Goal: Transaction & Acquisition: Purchase product/service

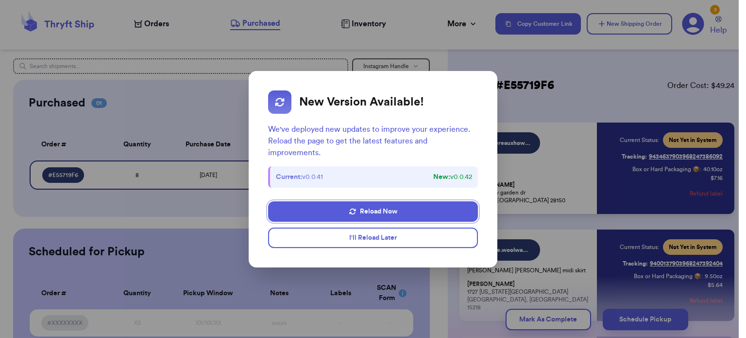
click at [371, 242] on button "I'll Reload Later" at bounding box center [373, 237] width 210 height 20
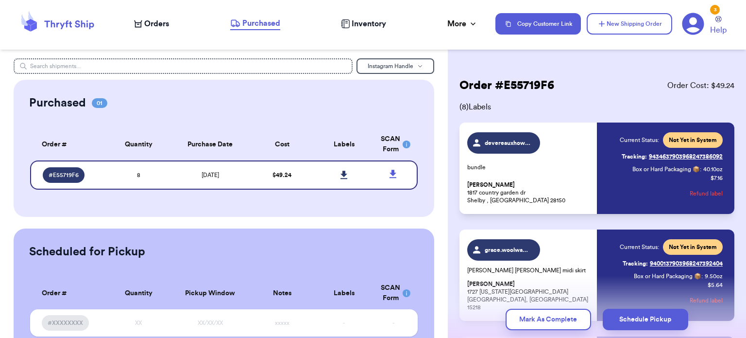
click at [156, 26] on span "Orders" at bounding box center [156, 24] width 25 height 12
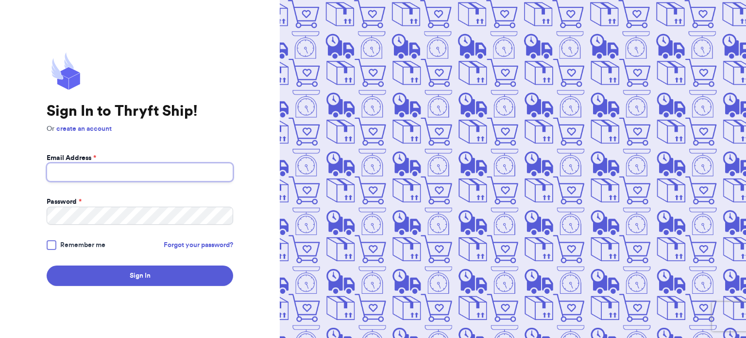
type input "[EMAIL_ADDRESS][DOMAIN_NAME]"
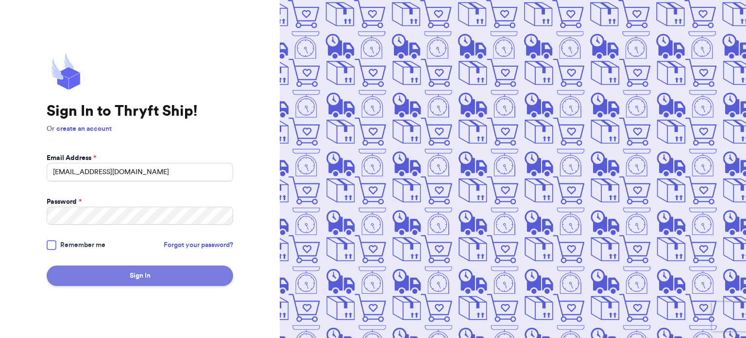
click at [159, 272] on button "Sign In" at bounding box center [140, 275] width 187 height 20
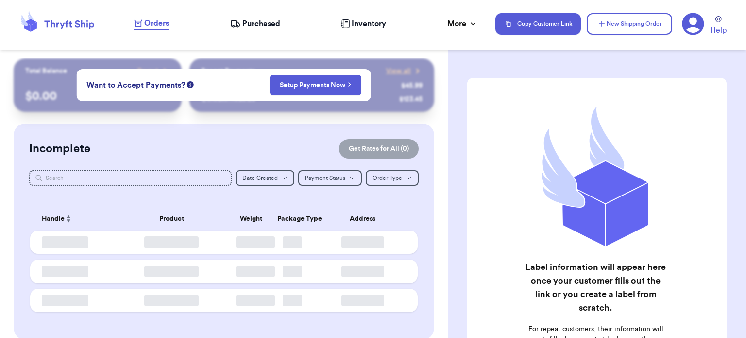
checkbox input "false"
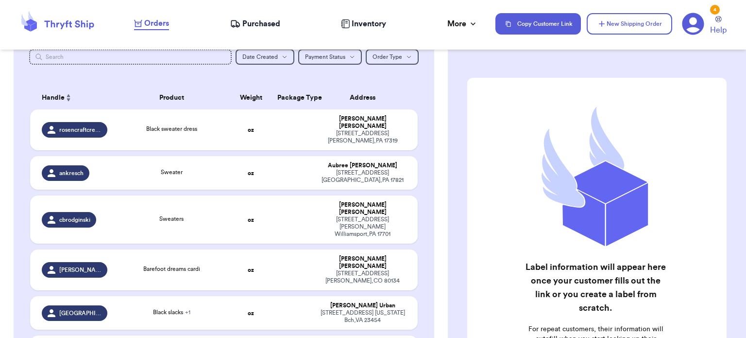
scroll to position [121, 0]
click at [208, 124] on div "Black sweater dress" at bounding box center [171, 129] width 105 height 11
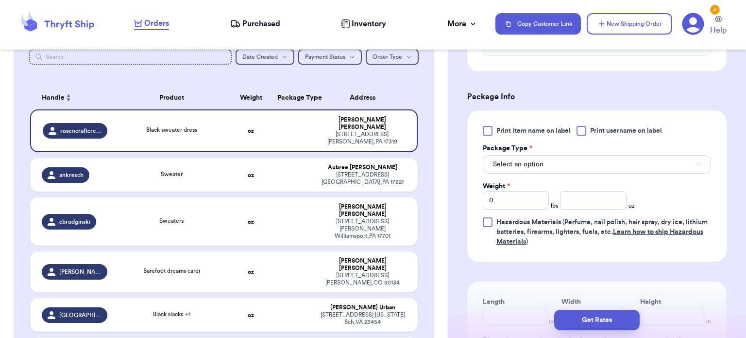
scroll to position [379, 0]
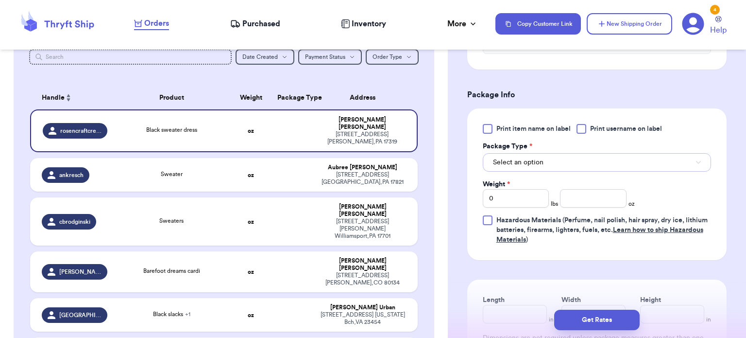
click at [585, 166] on button "Select an option" at bounding box center [597, 162] width 228 height 18
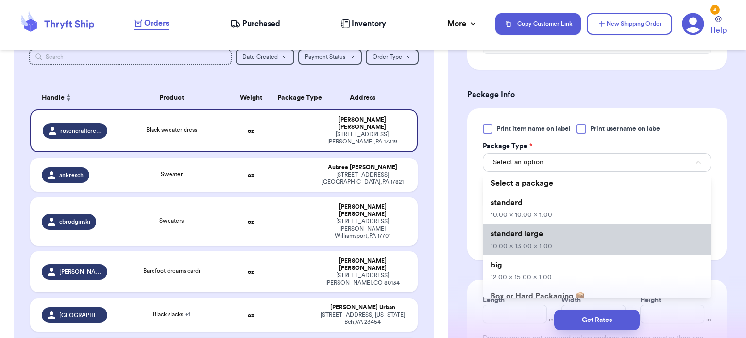
click at [582, 245] on li "standard large 10.00 x 13.00 x 1.00" at bounding box center [597, 239] width 228 height 31
type input "10"
type input "13"
type input "1"
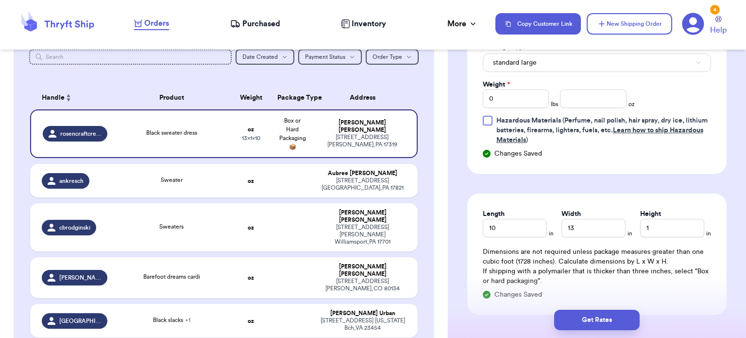
scroll to position [478, 0]
type input "1"
type input "10.5"
click at [600, 322] on button "Get Rates" at bounding box center [598, 320] width 86 height 20
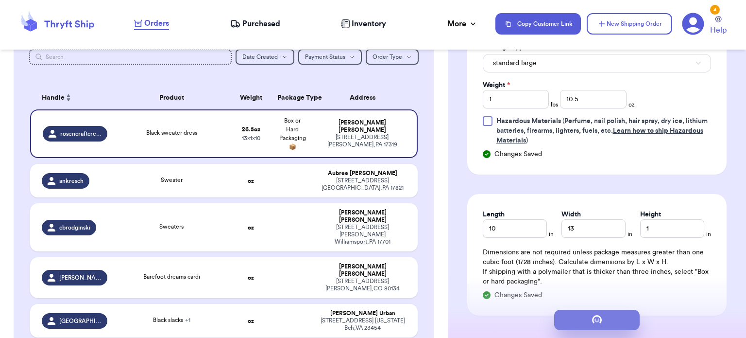
scroll to position [0, 0]
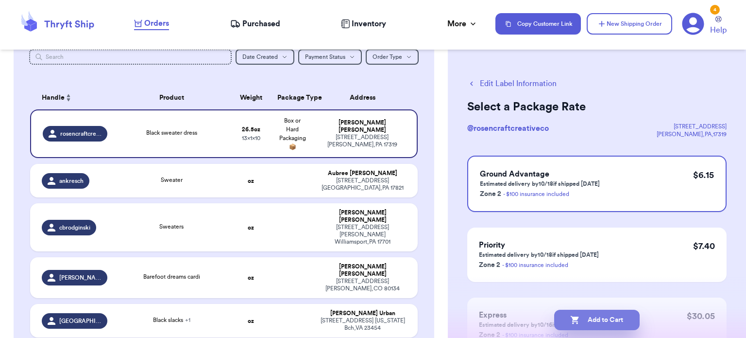
click at [602, 320] on button "Add to Cart" at bounding box center [598, 320] width 86 height 20
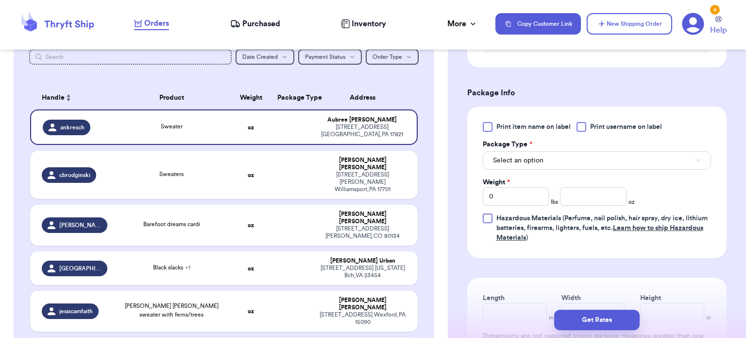
scroll to position [384, 0]
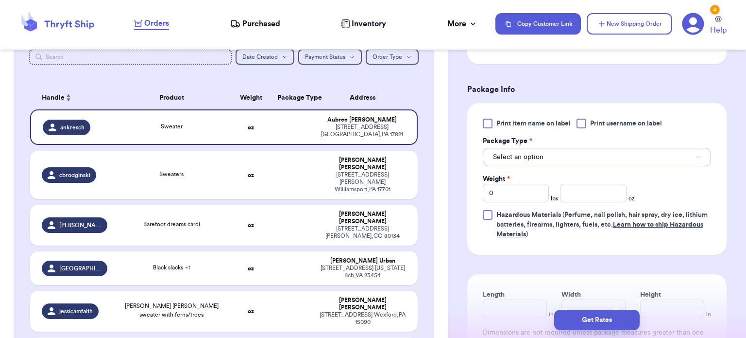
click at [566, 164] on button "Select an option" at bounding box center [597, 157] width 228 height 18
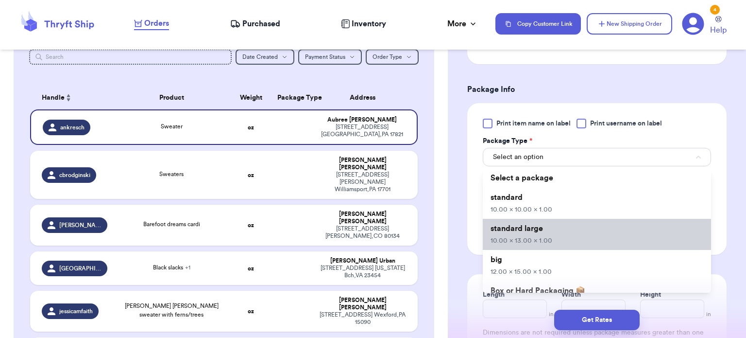
click at [549, 240] on span "10.00 x 13.00 x 1.00" at bounding box center [522, 240] width 62 height 7
type input "10"
type input "13"
type input "1"
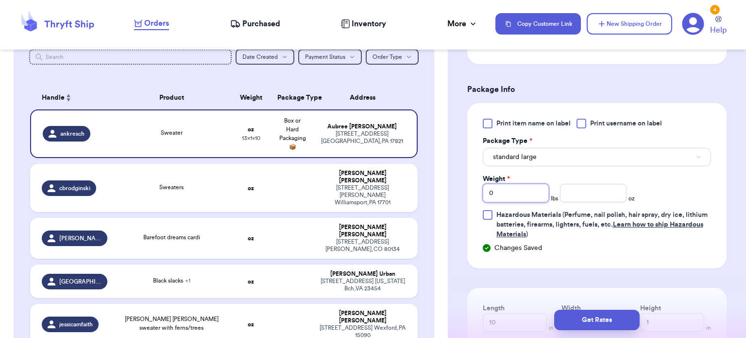
type input "1"
type input "13"
type input "11"
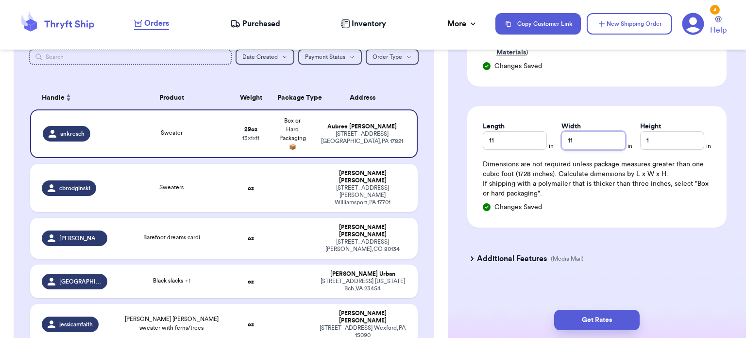
scroll to position [568, 0]
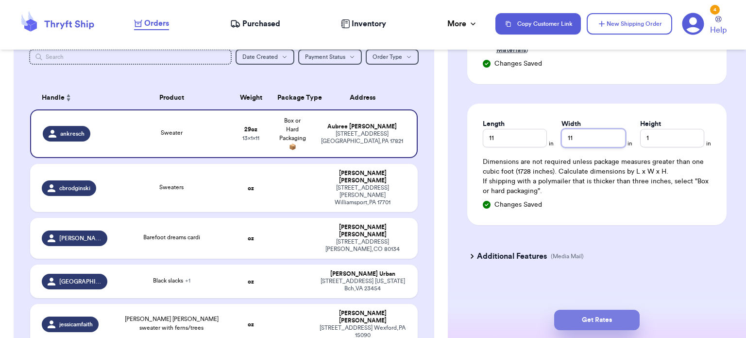
type input "11"
click at [593, 325] on button "Get Rates" at bounding box center [598, 320] width 86 height 20
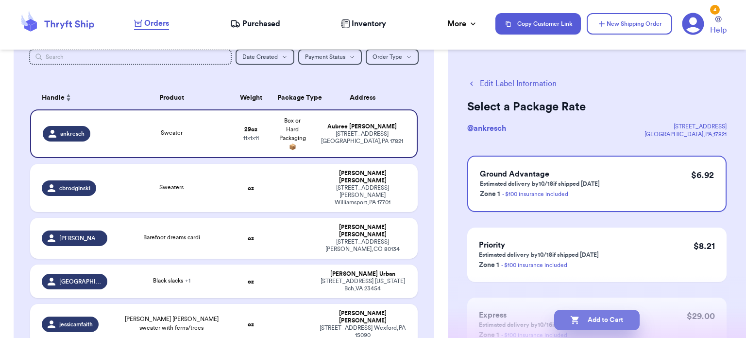
click at [605, 324] on button "Add to Cart" at bounding box center [598, 320] width 86 height 20
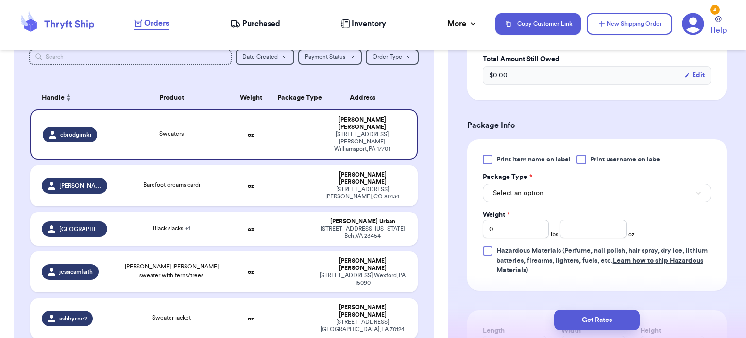
scroll to position [403, 0]
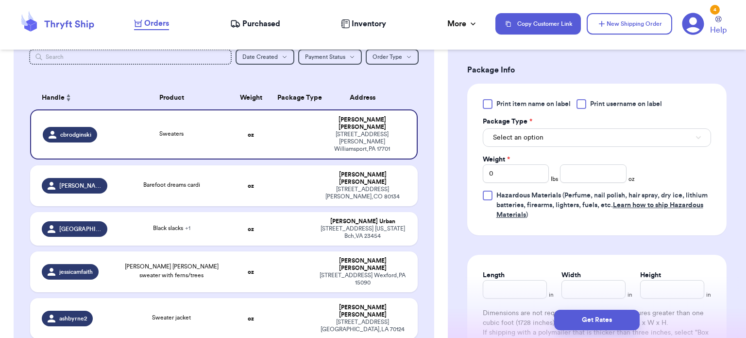
click at [637, 138] on button "Select an option" at bounding box center [597, 137] width 228 height 18
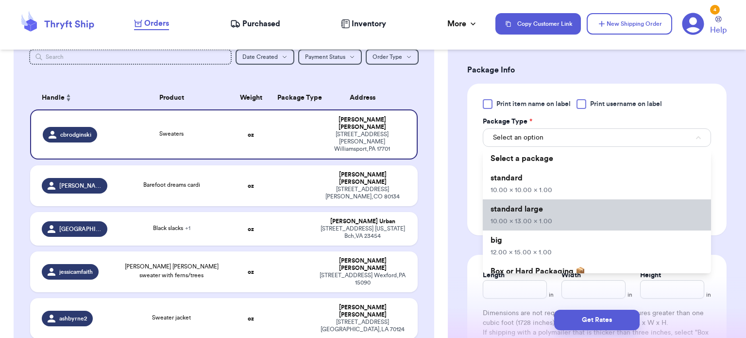
click at [571, 220] on li "standard large 10.00 x 13.00 x 1.00" at bounding box center [597, 214] width 228 height 31
type input "10"
type input "13"
type input "1"
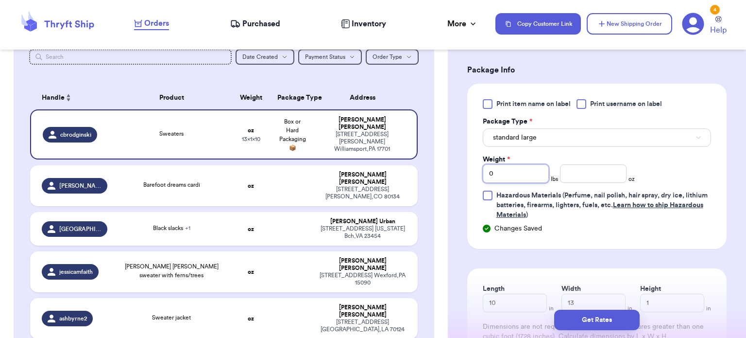
type input "2"
type input "2.6"
type input "11"
type input "12"
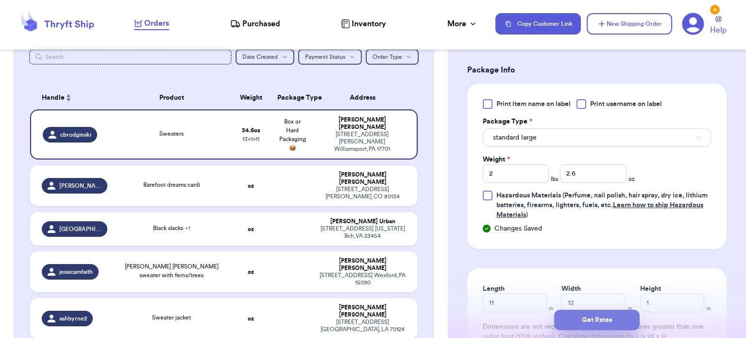
click at [598, 319] on button "Get Rates" at bounding box center [598, 320] width 86 height 20
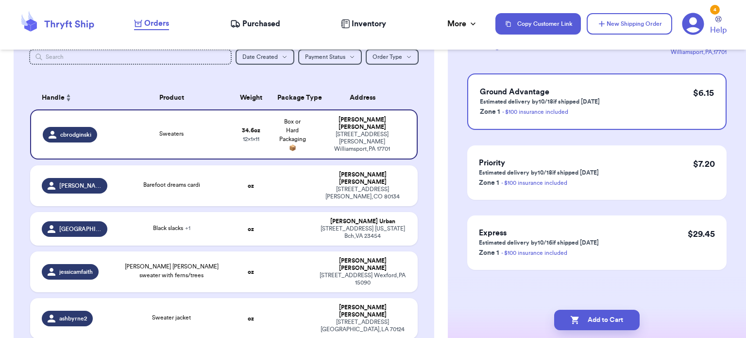
scroll to position [0, 0]
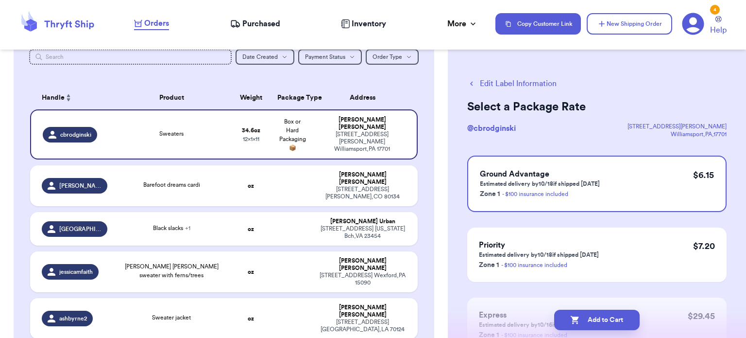
click at [601, 322] on button "Add to Cart" at bounding box center [598, 320] width 86 height 20
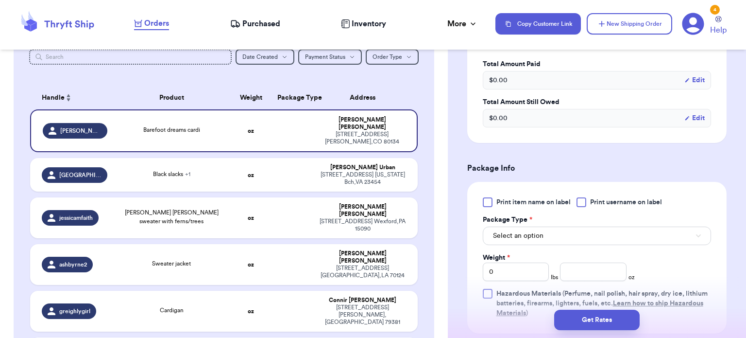
scroll to position [319, 0]
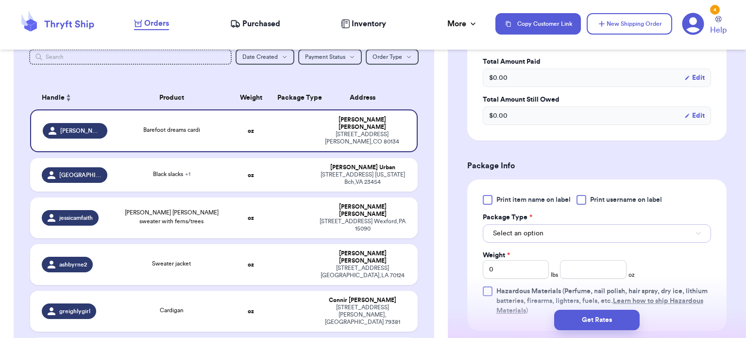
click at [606, 224] on button "Select an option" at bounding box center [597, 233] width 228 height 18
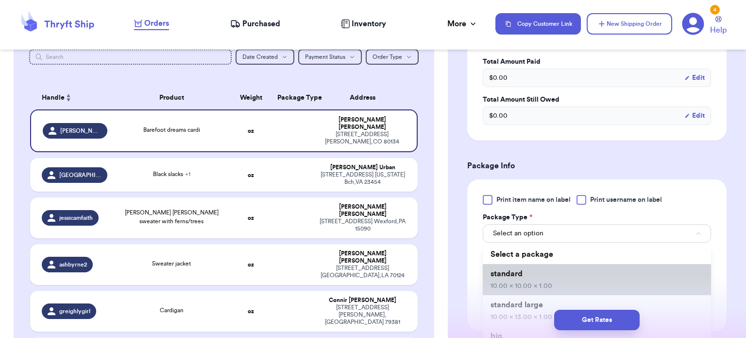
click at [584, 273] on li "standard 10.00 x 10.00 x 1.00" at bounding box center [597, 279] width 228 height 31
type input "10"
type input "1"
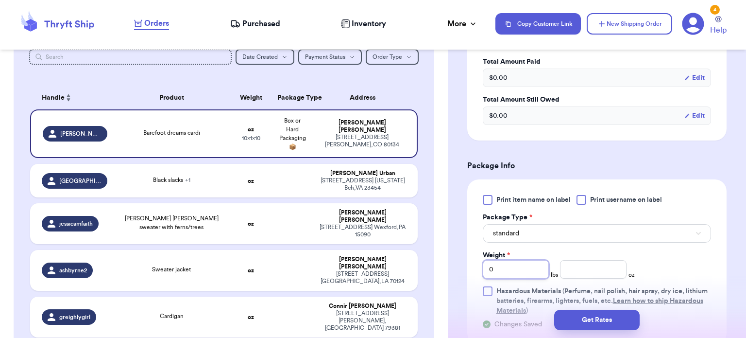
type input "2"
type input "6.7"
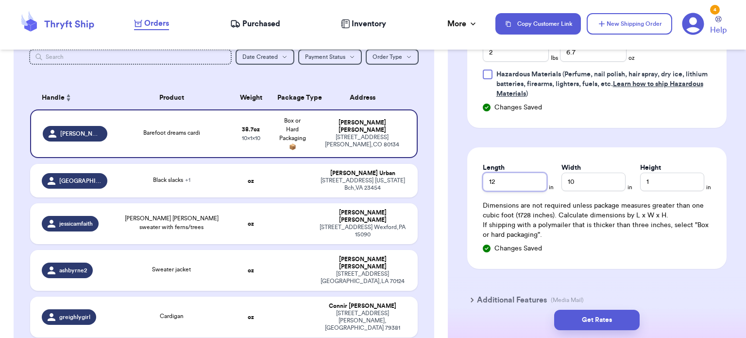
type input "12"
click at [605, 325] on button "Get Rates" at bounding box center [598, 320] width 86 height 20
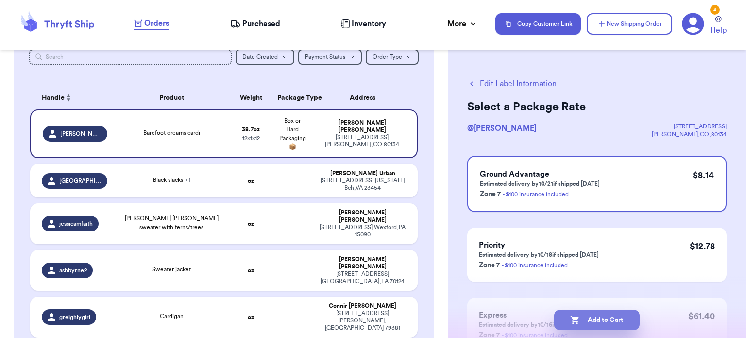
click at [611, 317] on button "Add to Cart" at bounding box center [598, 320] width 86 height 20
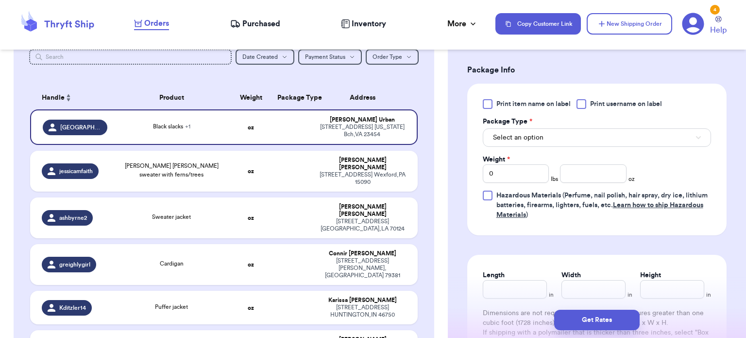
scroll to position [436, 0]
click at [590, 138] on button "Select an option" at bounding box center [597, 136] width 228 height 18
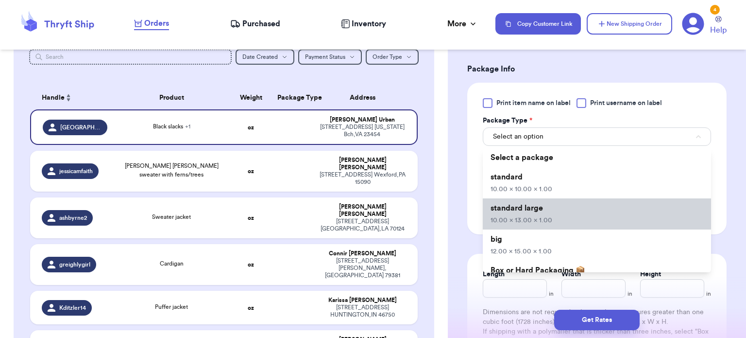
click at [562, 218] on li "standard large 10.00 x 13.00 x 1.00" at bounding box center [597, 213] width 228 height 31
type input "10"
type input "13"
type input "1"
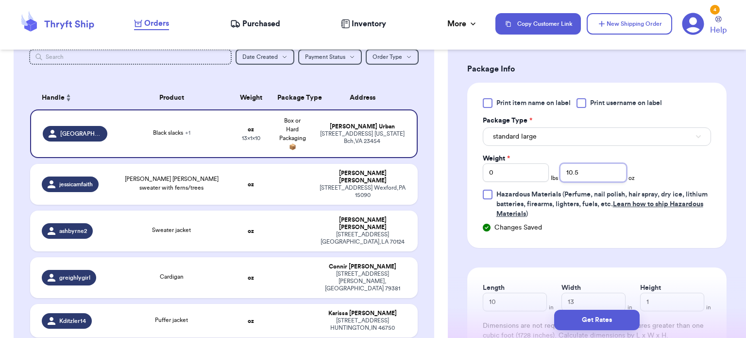
type input "10.5"
type input "10"
click at [583, 326] on button "Get Rates" at bounding box center [598, 320] width 86 height 20
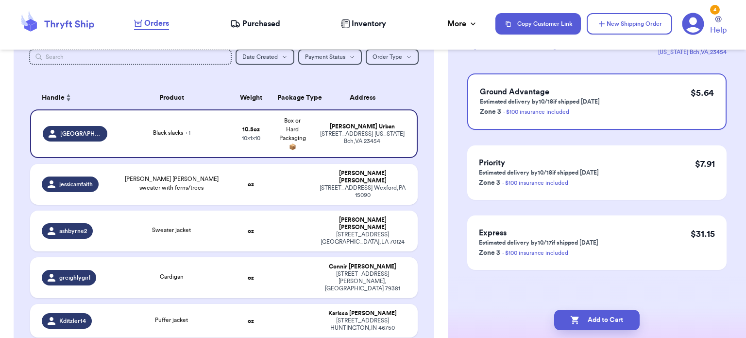
scroll to position [0, 0]
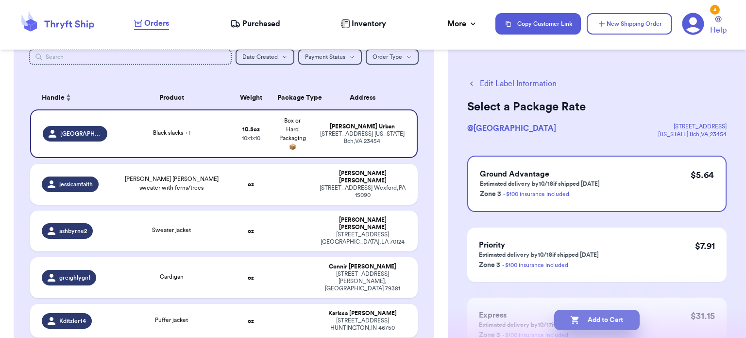
click at [592, 319] on button "Add to Cart" at bounding box center [598, 320] width 86 height 20
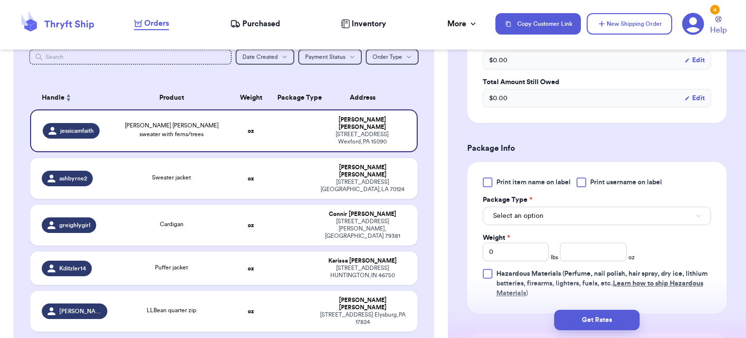
scroll to position [323, 0]
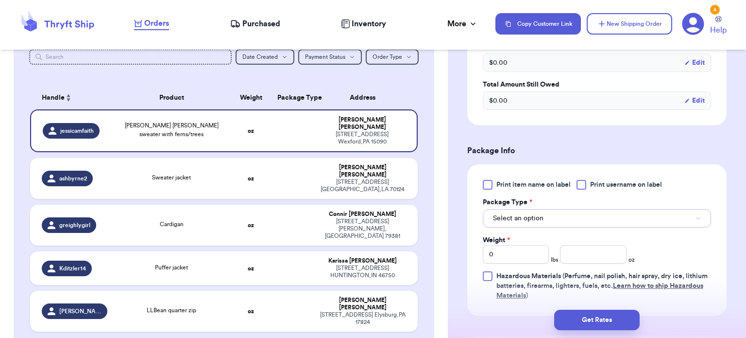
click at [600, 220] on button "Select an option" at bounding box center [597, 218] width 228 height 18
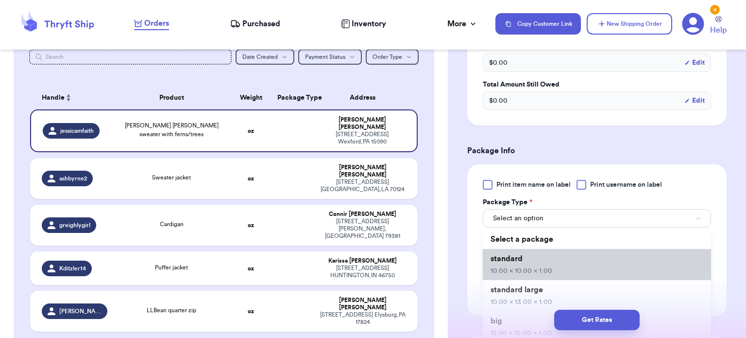
click at [571, 273] on li "standard 10.00 x 10.00 x 1.00" at bounding box center [597, 264] width 228 height 31
type input "10"
type input "1"
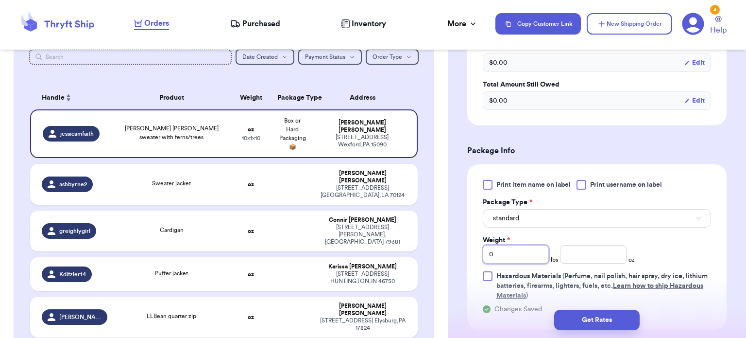
type input "1"
type input "1.4"
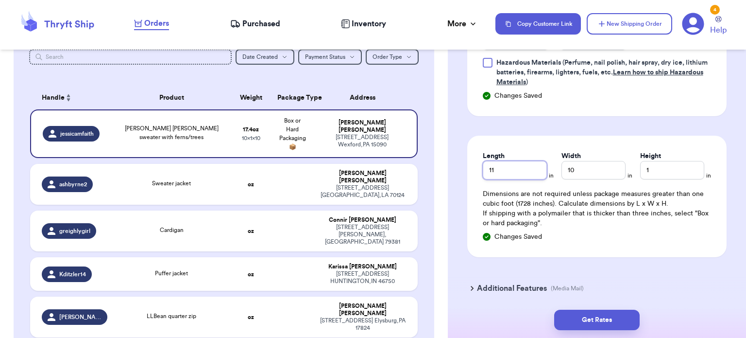
type input "11"
click at [593, 315] on button "Get Rates" at bounding box center [598, 320] width 86 height 20
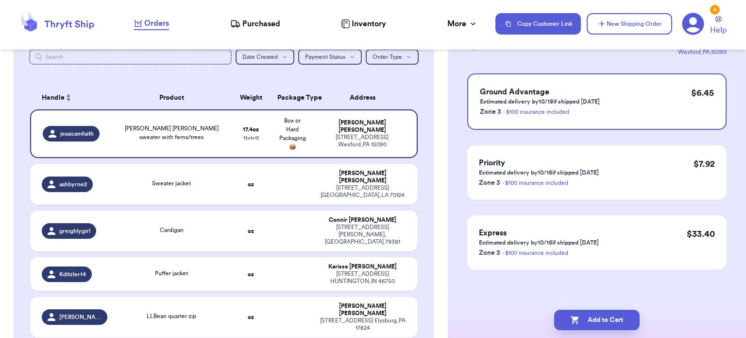
scroll to position [0, 0]
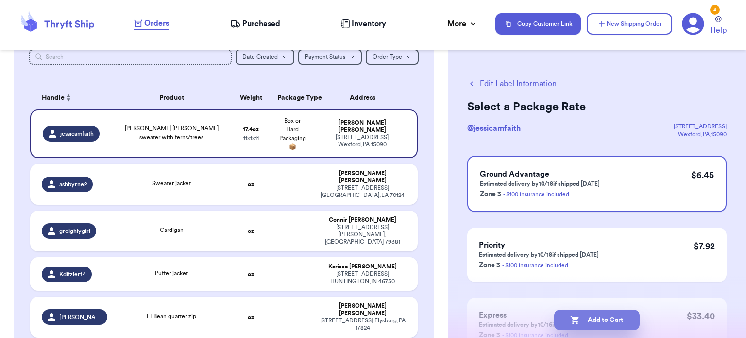
click at [599, 317] on button "Add to Cart" at bounding box center [598, 320] width 86 height 20
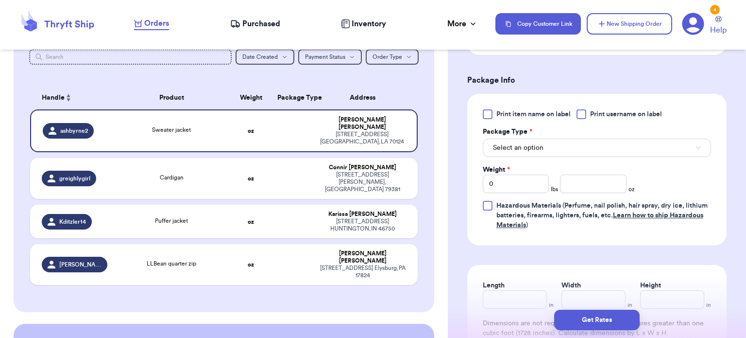
scroll to position [389, 0]
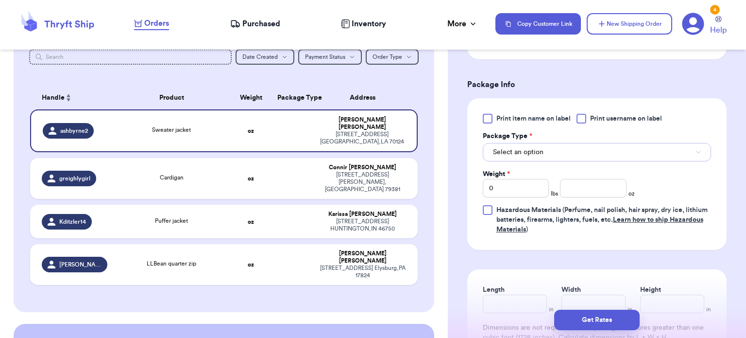
click at [634, 159] on button "Select an option" at bounding box center [597, 152] width 228 height 18
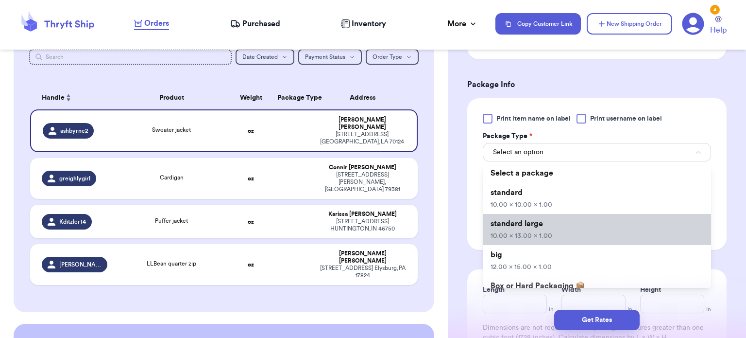
click at [581, 226] on li "standard large 10.00 x 13.00 x 1.00" at bounding box center [597, 229] width 228 height 31
type input "10"
type input "13"
type input "1"
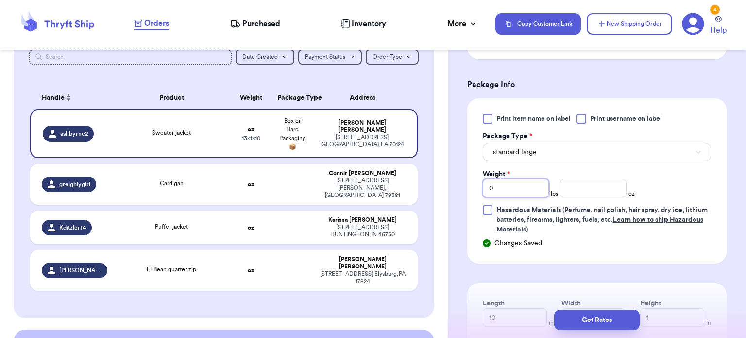
type input "2"
type input "15.6"
click at [535, 148] on span "standard large" at bounding box center [515, 152] width 44 height 10
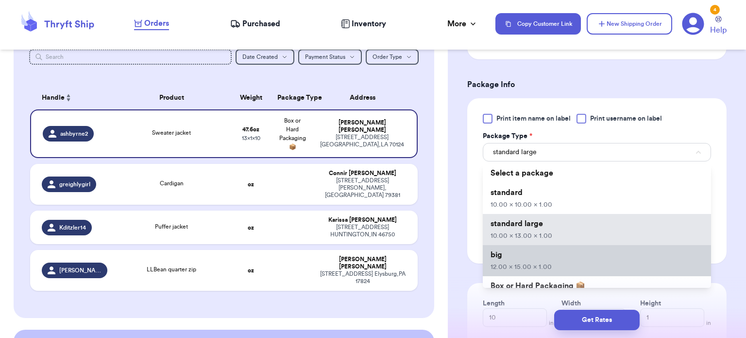
click at [548, 265] on span "12.00 x 15.00 x 1.00" at bounding box center [521, 266] width 61 height 7
type input "12"
type input "15"
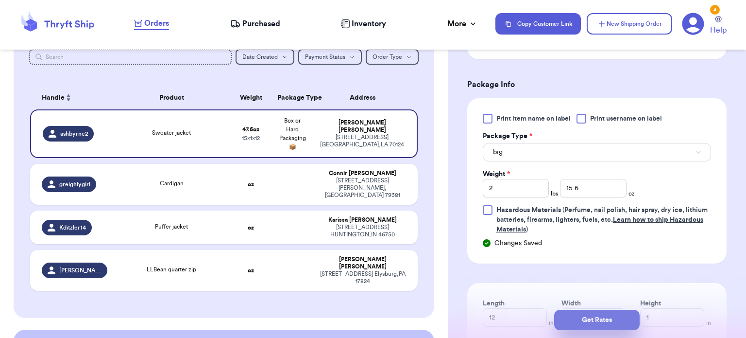
click at [594, 319] on button "Get Rates" at bounding box center [598, 320] width 86 height 20
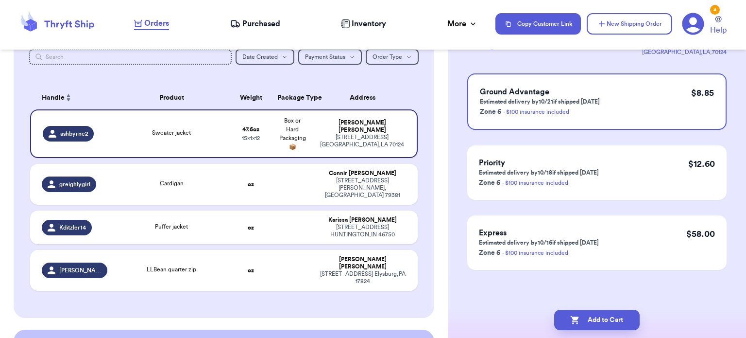
scroll to position [0, 0]
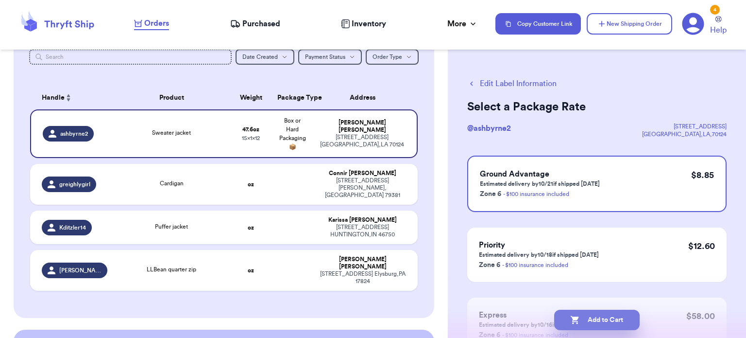
click at [603, 323] on button "Add to Cart" at bounding box center [598, 320] width 86 height 20
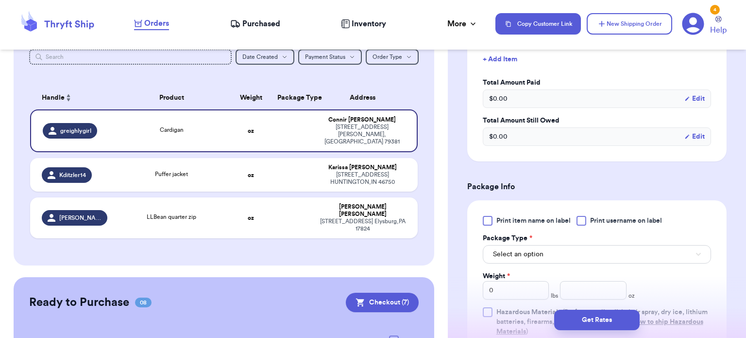
scroll to position [297, 0]
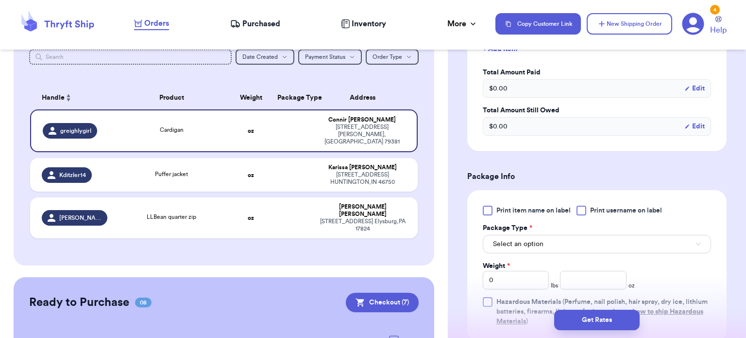
click at [593, 229] on div "Package Type *" at bounding box center [597, 228] width 228 height 10
click at [589, 227] on div "Package Type *" at bounding box center [597, 228] width 228 height 10
click at [577, 245] on button "Select an option" at bounding box center [597, 244] width 228 height 18
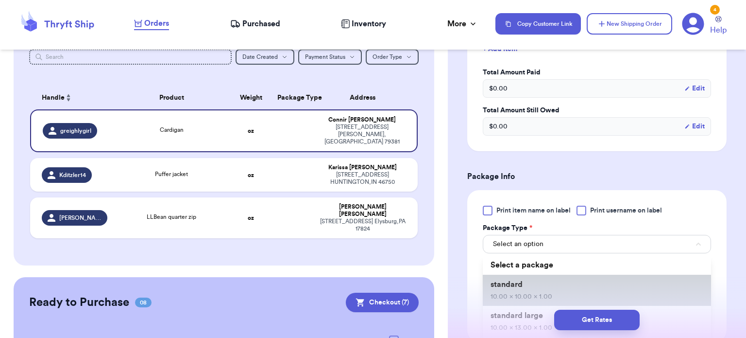
click at [556, 292] on li "standard 10.00 x 10.00 x 1.00" at bounding box center [597, 290] width 228 height 31
type input "10"
type input "1"
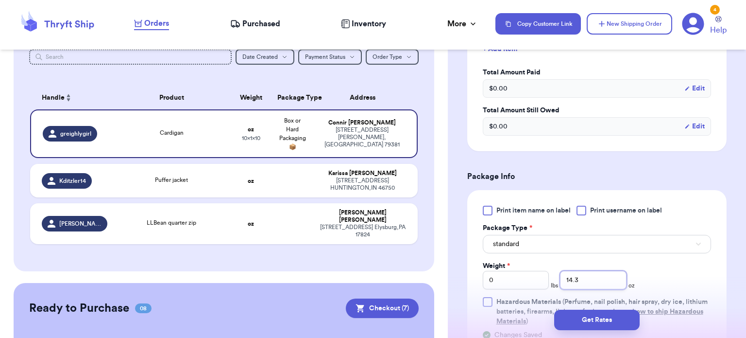
type input "14.3"
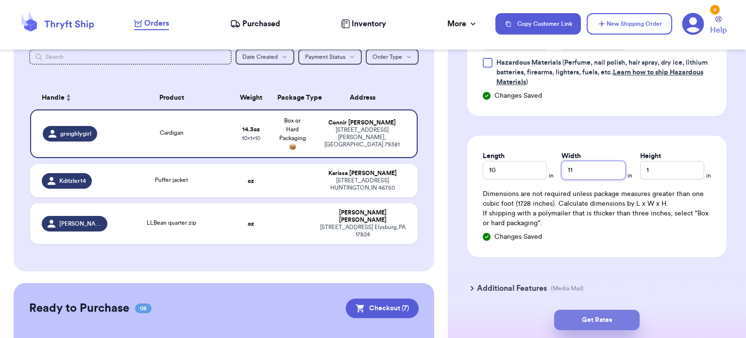
type input "11"
click at [589, 328] on button "Get Rates" at bounding box center [598, 320] width 86 height 20
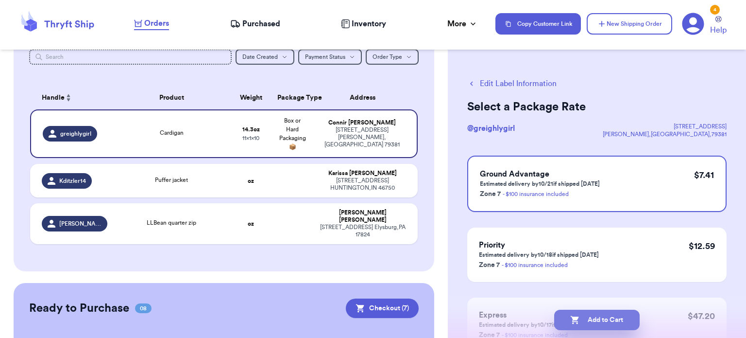
click at [610, 319] on button "Add to Cart" at bounding box center [598, 320] width 86 height 20
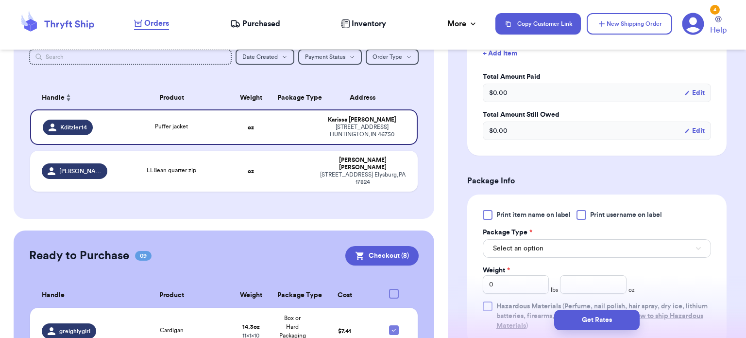
scroll to position [311, 0]
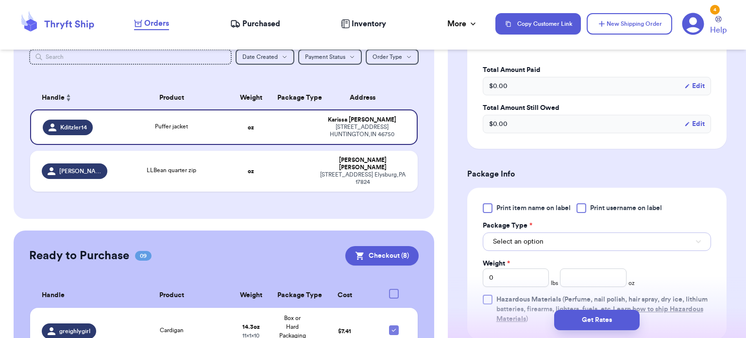
click at [601, 246] on button "Select an option" at bounding box center [597, 241] width 228 height 18
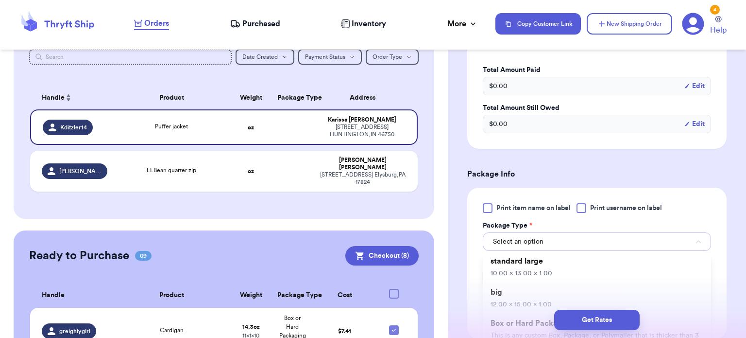
scroll to position [54, 0]
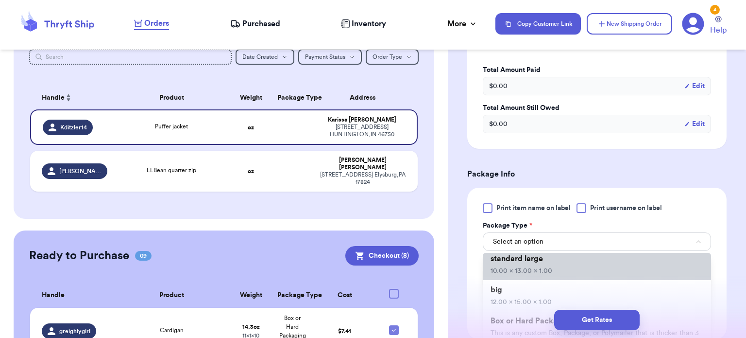
click at [562, 264] on li "standard large 10.00 x 13.00 x 1.00" at bounding box center [597, 264] width 228 height 31
type input "10"
type input "13"
type input "1"
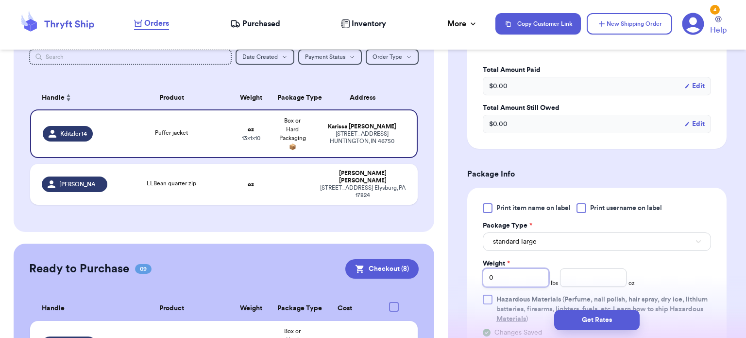
type input "1"
type input "0"
type input "10.4"
click at [603, 327] on button "Get Rates" at bounding box center [598, 320] width 86 height 20
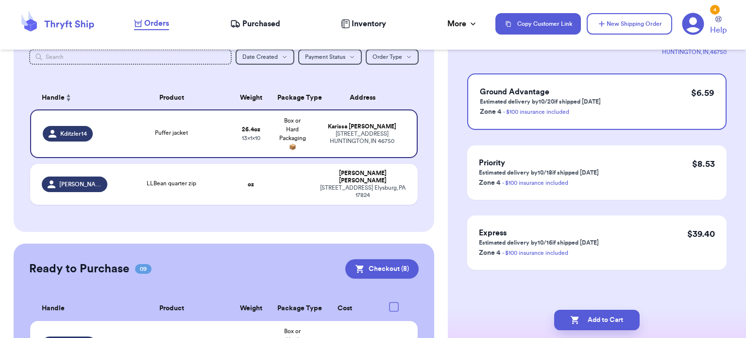
scroll to position [0, 0]
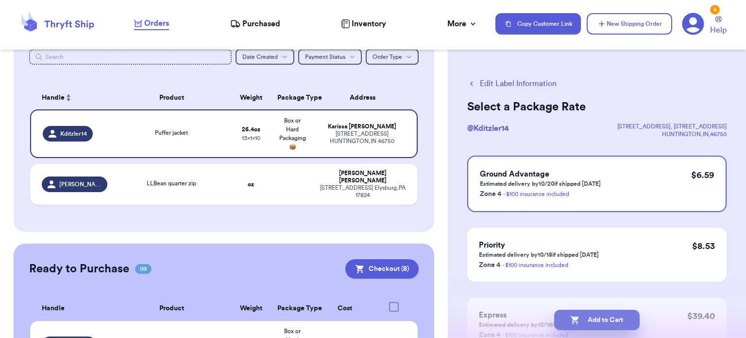
click at [585, 321] on button "Add to Cart" at bounding box center [598, 320] width 86 height 20
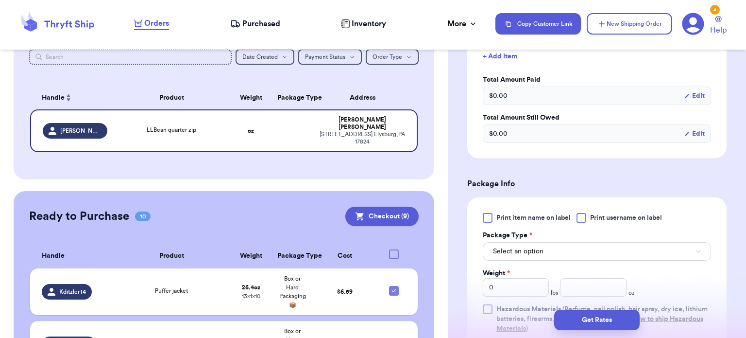
scroll to position [305, 0]
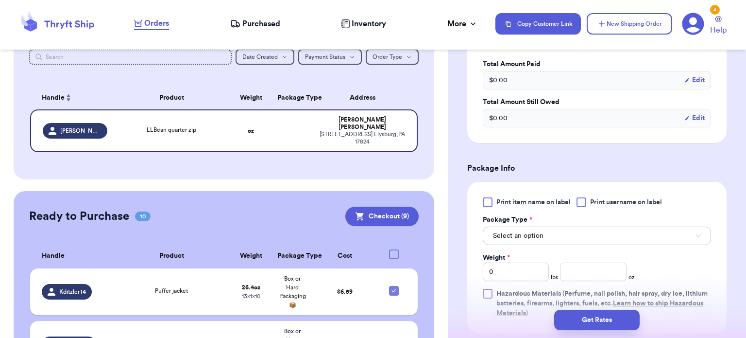
click at [589, 233] on button "Select an option" at bounding box center [597, 235] width 228 height 18
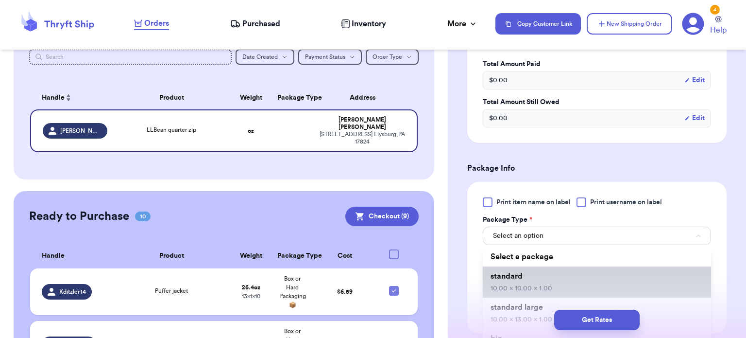
click at [575, 286] on li "standard 10.00 x 10.00 x 1.00" at bounding box center [597, 281] width 228 height 31
type input "10"
type input "1"
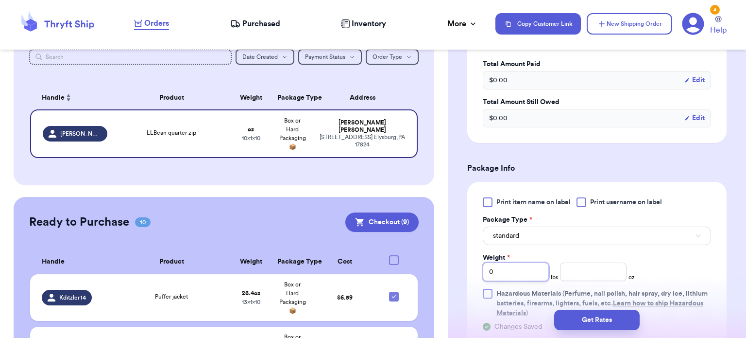
type input "1"
type input "2.6"
click at [604, 316] on button "Get Rates" at bounding box center [598, 320] width 86 height 20
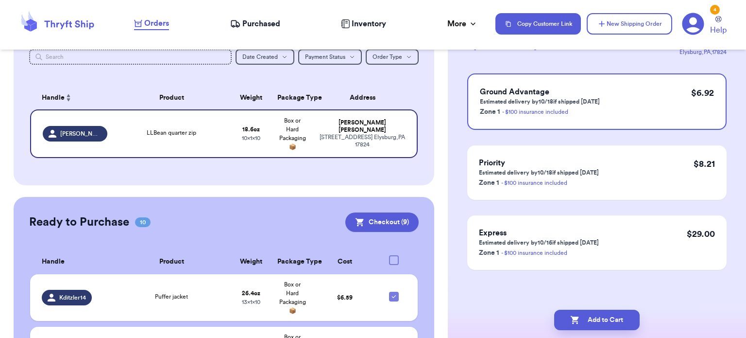
scroll to position [0, 0]
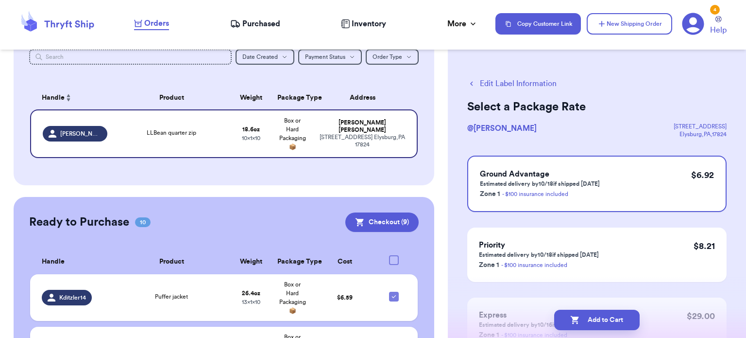
click at [606, 325] on button "Add to Cart" at bounding box center [598, 320] width 86 height 20
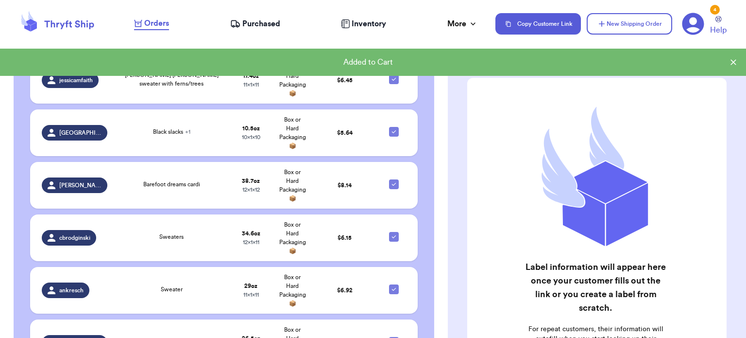
scroll to position [646, 0]
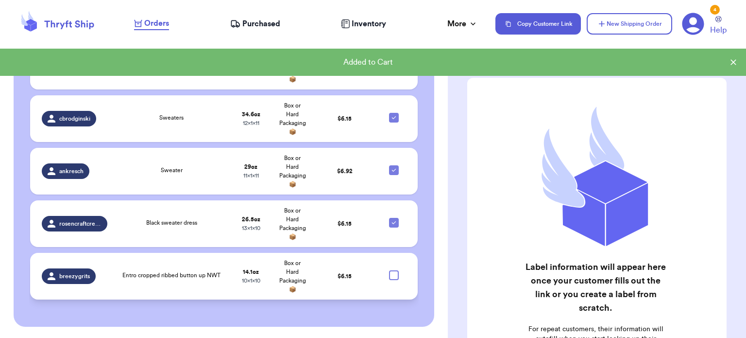
click at [390, 277] on div at bounding box center [394, 275] width 10 height 10
click at [394, 270] on input "checkbox" at bounding box center [394, 270] width 0 height 0
checkbox input "true"
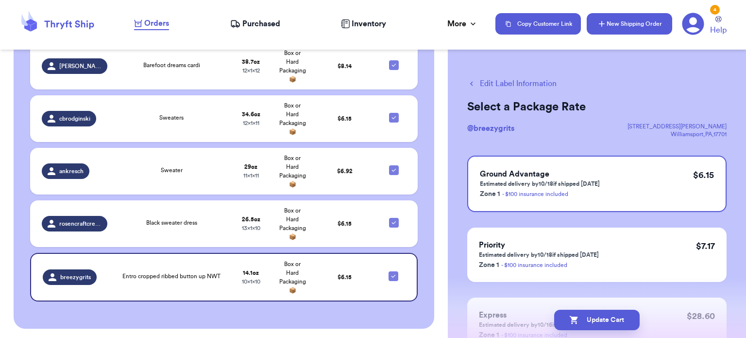
click at [624, 33] on button "New Shipping Order" at bounding box center [630, 23] width 86 height 21
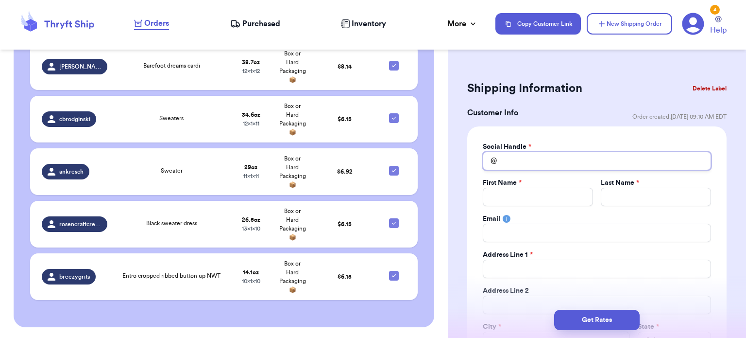
click at [548, 159] on input "Total Amount Paid" at bounding box center [597, 161] width 228 height 18
type input "m"
type input "mo"
type input "mor"
type input "morg"
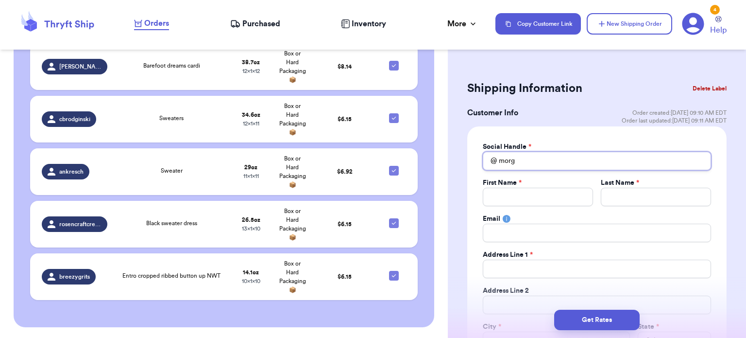
type input "[PERSON_NAME]"
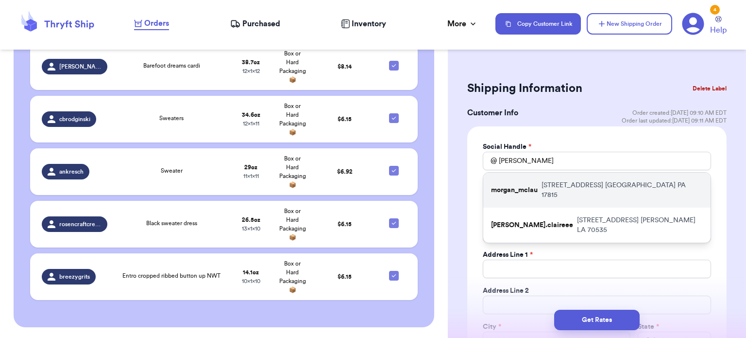
click at [554, 179] on div "morgan_mclau [STREET_ADDRESS]" at bounding box center [597, 190] width 227 height 35
type input "morgan_mclau"
type input "[PERSON_NAME]"
type input "[EMAIL_ADDRESS][DOMAIN_NAME]"
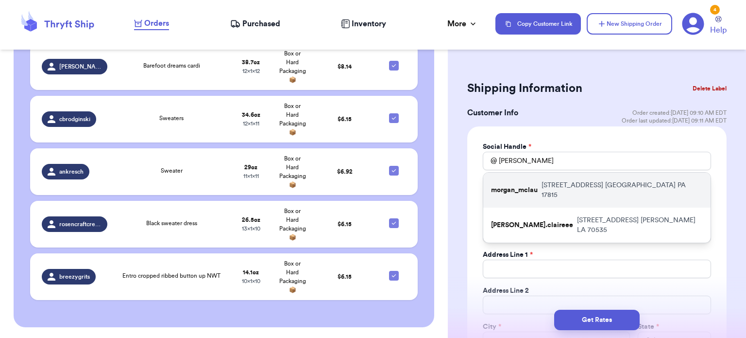
type input "[STREET_ADDRESS]"
type input "[GEOGRAPHIC_DATA]"
select select "PA"
type input "17815"
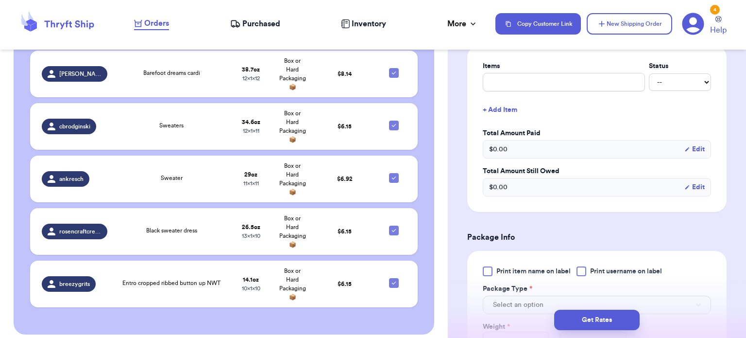
scroll to position [399, 0]
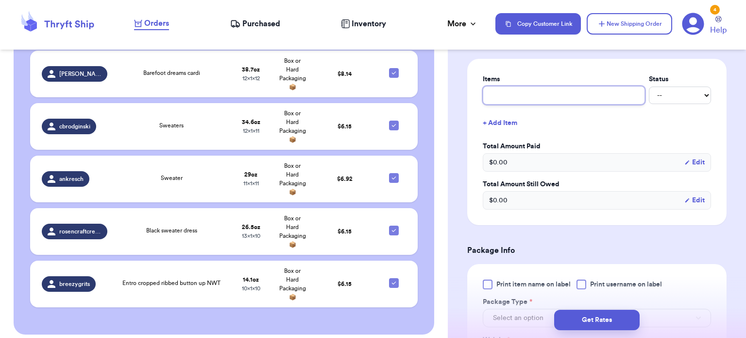
click at [592, 94] on input "text" at bounding box center [564, 95] width 162 height 18
type input "b"
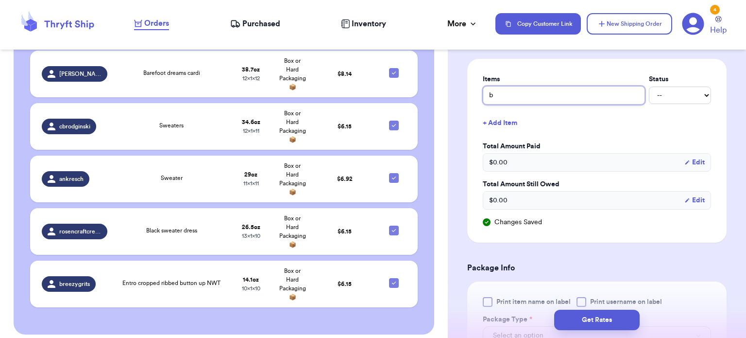
type input "bu"
type input "bun"
type input "bund"
type input "bundl"
type input "bundle"
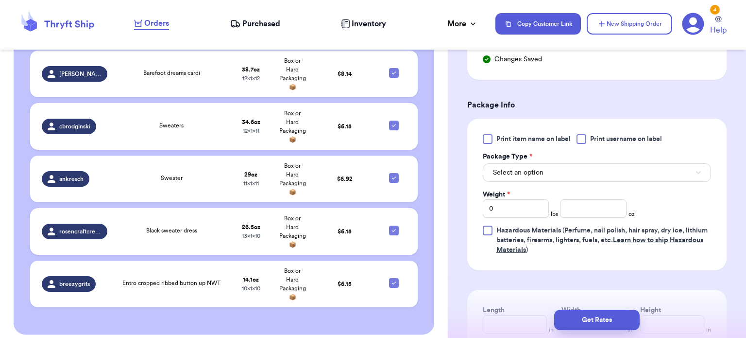
scroll to position [582, 0]
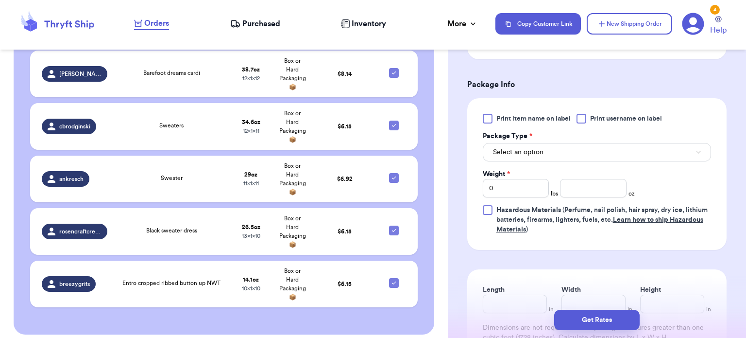
type input "bundle"
click at [558, 151] on button "Select an option" at bounding box center [597, 152] width 228 height 18
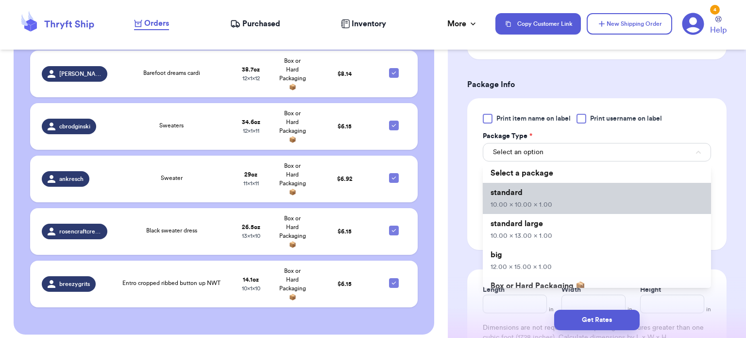
click at [548, 203] on span "10.00 x 10.00 x 1.00" at bounding box center [522, 204] width 62 height 7
type input "10"
type input "1"
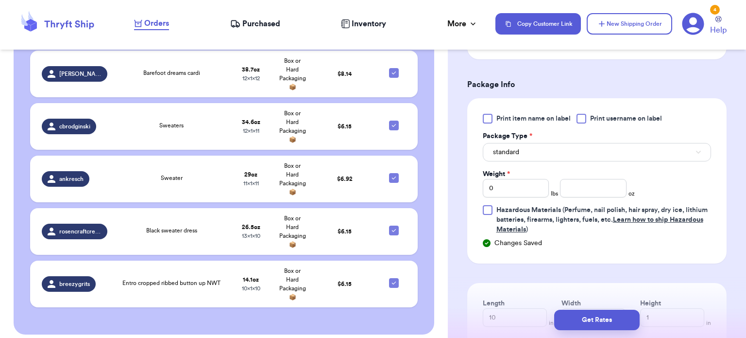
scroll to position [667, 0]
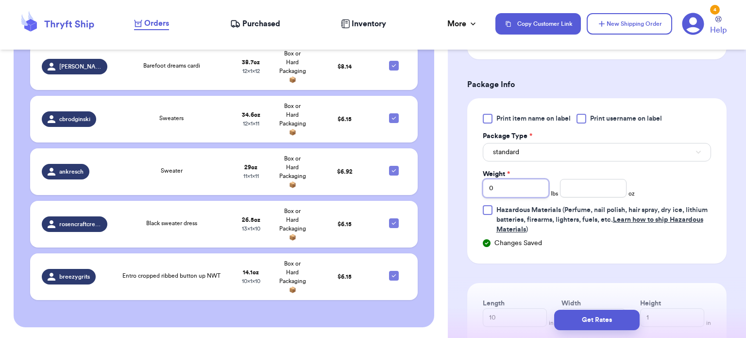
type input "3"
type input "6.8"
type input "13"
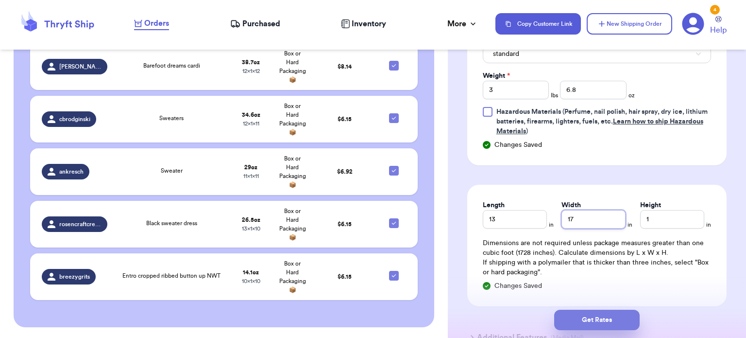
type input "17"
click at [595, 326] on button "Get Rates" at bounding box center [598, 320] width 86 height 20
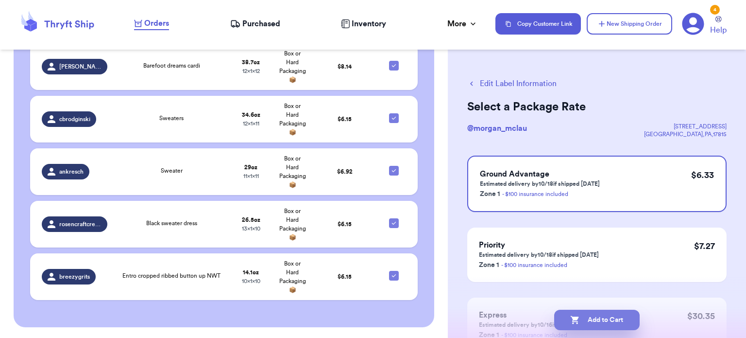
click at [594, 324] on button "Add to Cart" at bounding box center [598, 320] width 86 height 20
checkbox input "true"
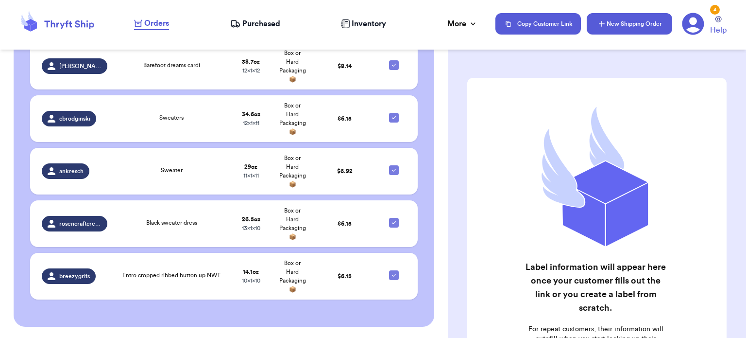
click at [633, 19] on button "New Shipping Order" at bounding box center [630, 23] width 86 height 21
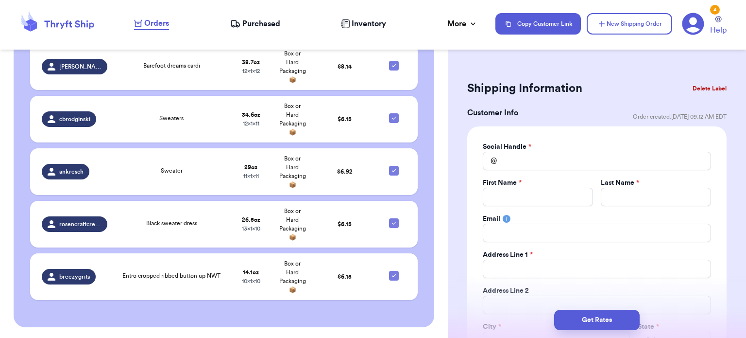
click at [546, 179] on div "First Name *" at bounding box center [538, 183] width 110 height 10
click at [559, 161] on input "Total Amount Paid" at bounding box center [597, 161] width 228 height 18
type input "h"
type input "ha"
type input "hai"
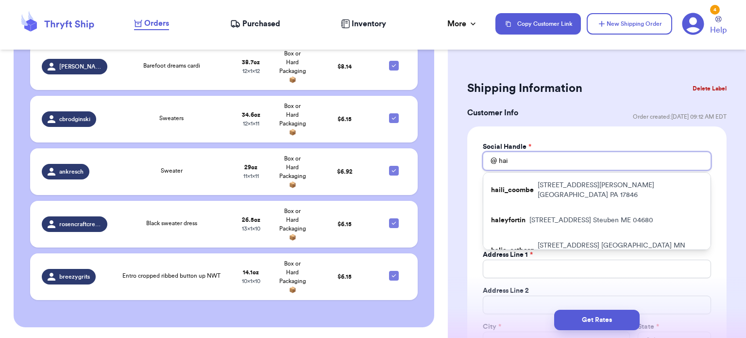
type input "hail"
type input "haili"
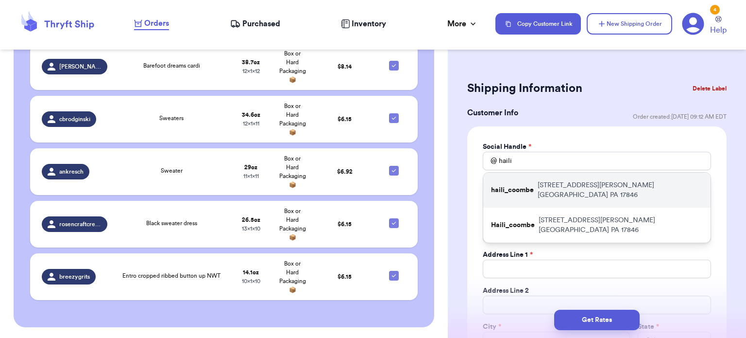
click at [540, 185] on p "[STREET_ADDRESS][PERSON_NAME]" at bounding box center [620, 189] width 165 height 19
type input "haili_coombe"
type input "Haili"
type input "Coombe"
type input "[EMAIL_ADDRESS][DOMAIN_NAME]"
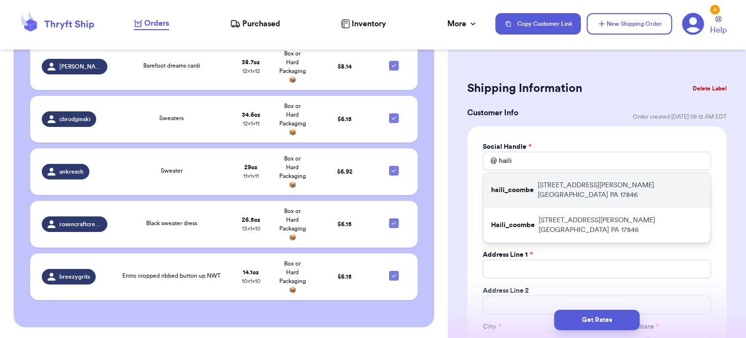
type input "[STREET_ADDRESS][PERSON_NAME]"
type input "[GEOGRAPHIC_DATA]"
select select "PA"
type input "17846"
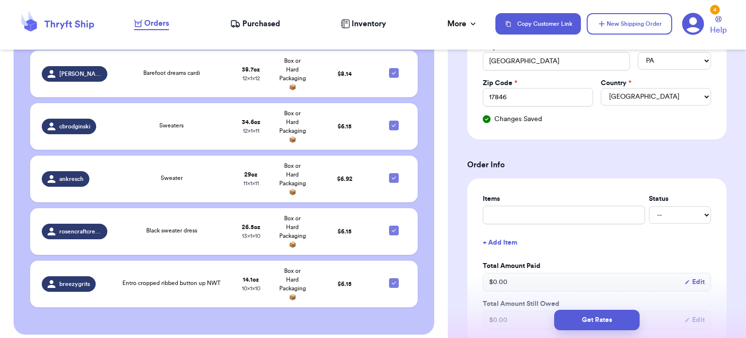
scroll to position [321, 0]
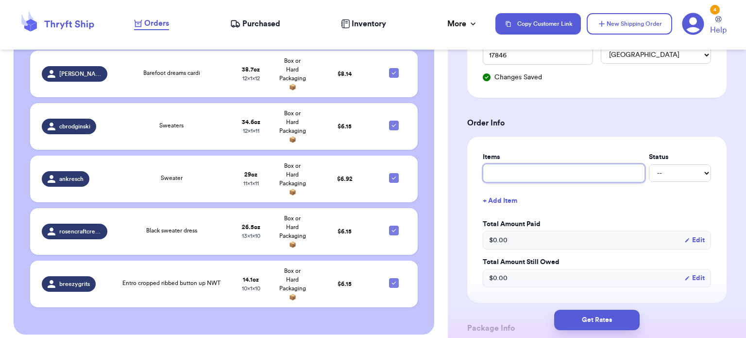
click at [540, 173] on input "text" at bounding box center [564, 173] width 162 height 18
type input "l"
type input "ll"
type input "llb"
type input "llbe"
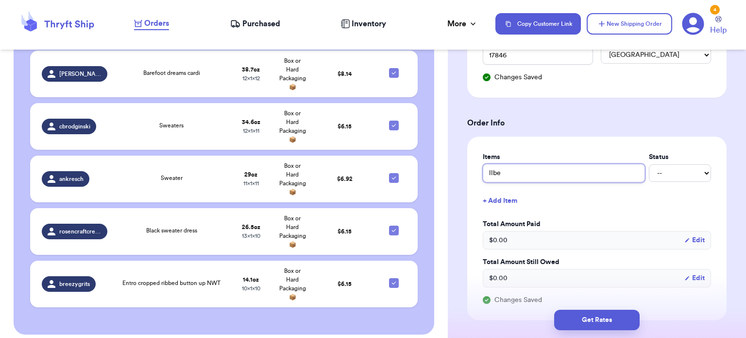
type input "llbea"
type input "llbean"
type input "llbean c"
type input "llbean co"
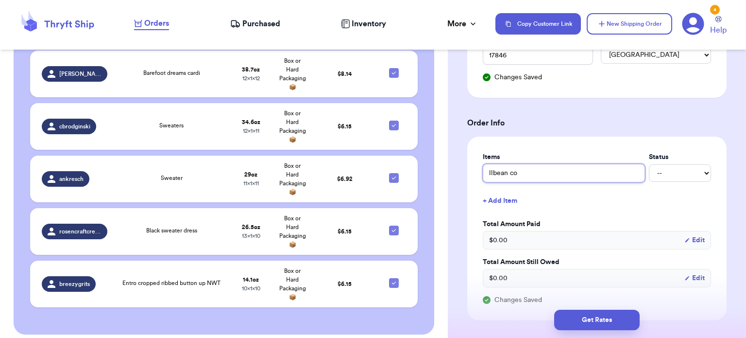
type input "llbean coa"
type input "llbean coat"
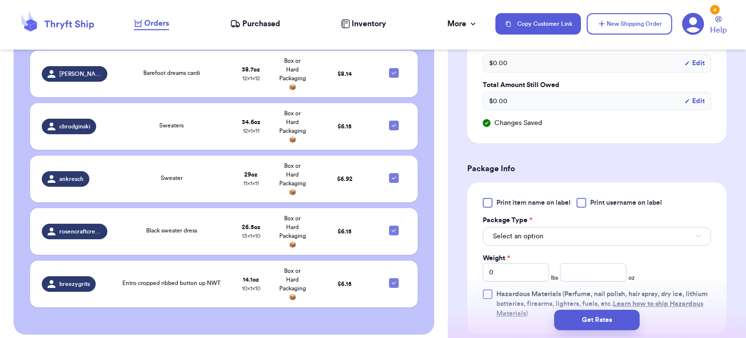
scroll to position [501, 0]
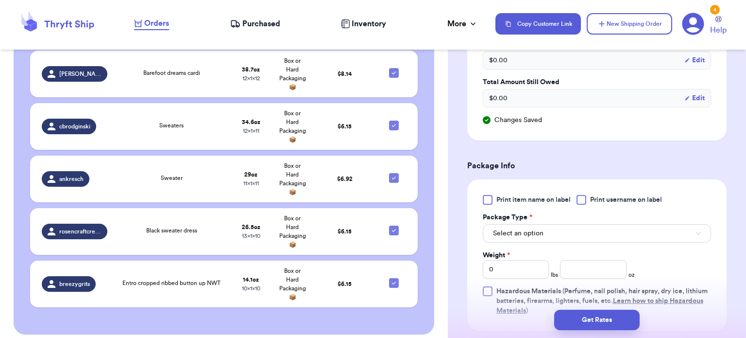
type input "llbean coat"
click at [528, 233] on span "Select an option" at bounding box center [518, 233] width 51 height 10
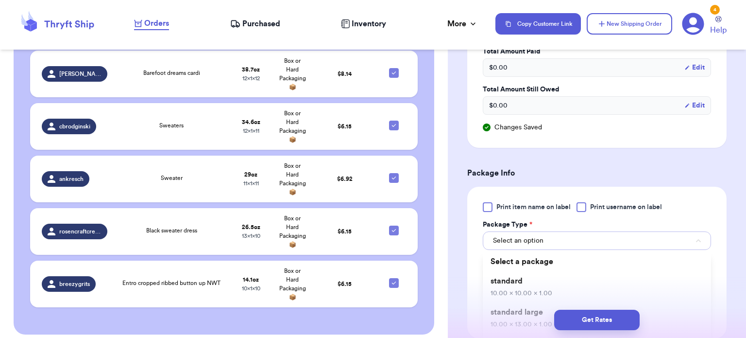
scroll to position [492, 0]
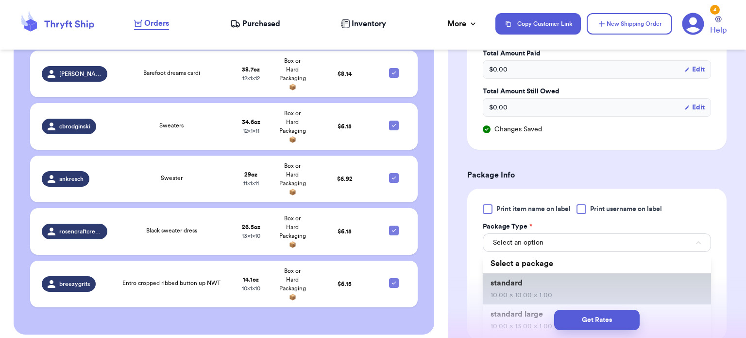
click at [534, 292] on span "10.00 x 10.00 x 1.00" at bounding box center [522, 295] width 62 height 7
type input "10"
type input "1"
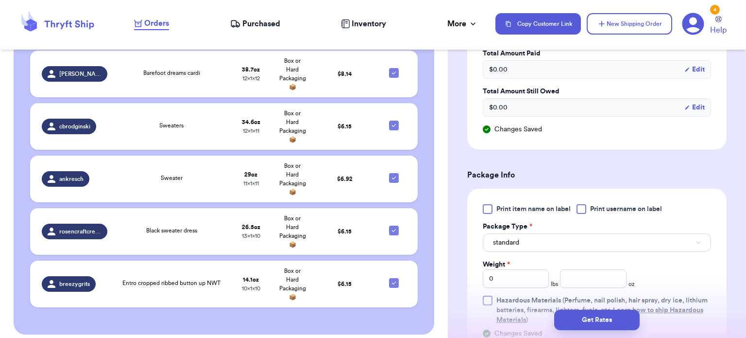
scroll to position [719, 0]
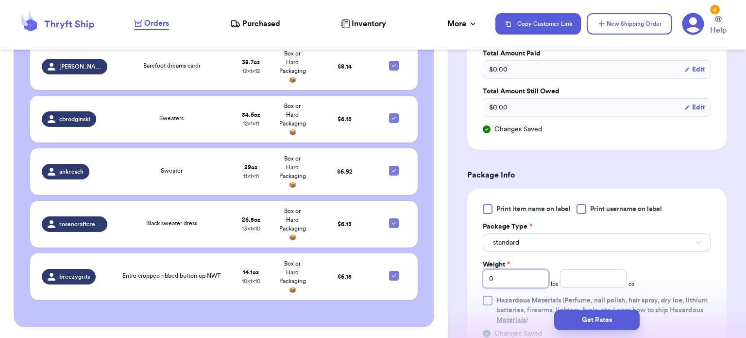
type input "2"
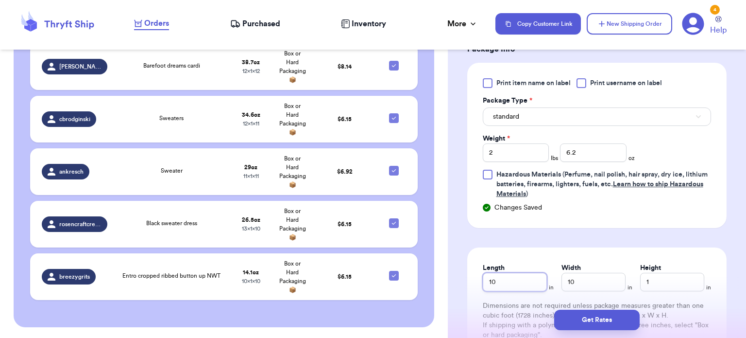
scroll to position [618, 0]
click at [603, 147] on input "6.2" at bounding box center [593, 152] width 67 height 18
type input "6.7"
type input "13"
type input "15"
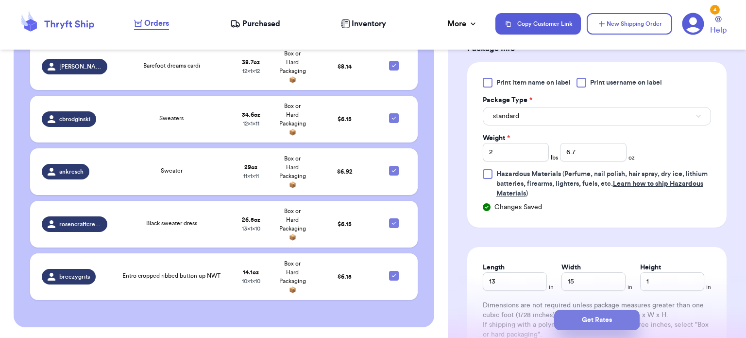
click at [587, 315] on button "Get Rates" at bounding box center [598, 320] width 86 height 20
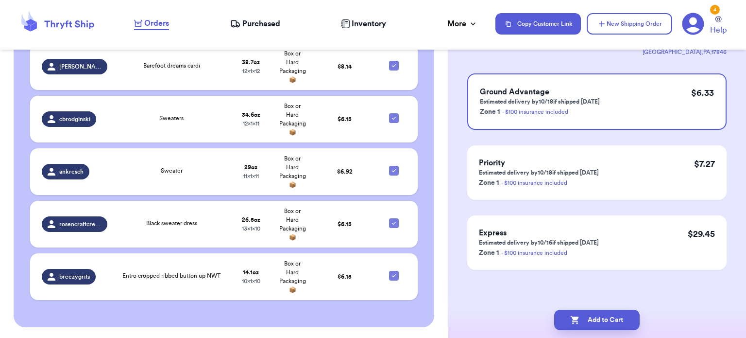
scroll to position [0, 0]
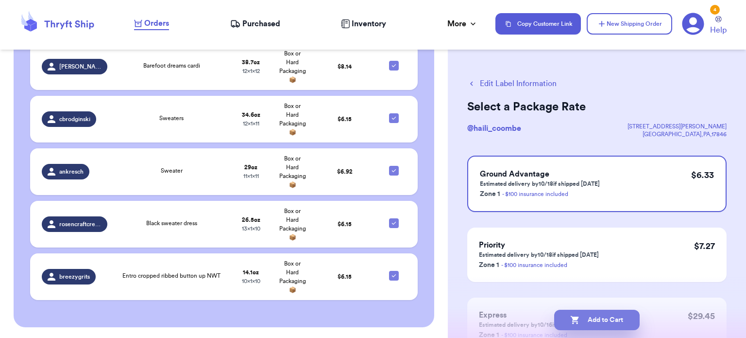
click at [600, 321] on button "Add to Cart" at bounding box center [598, 320] width 86 height 20
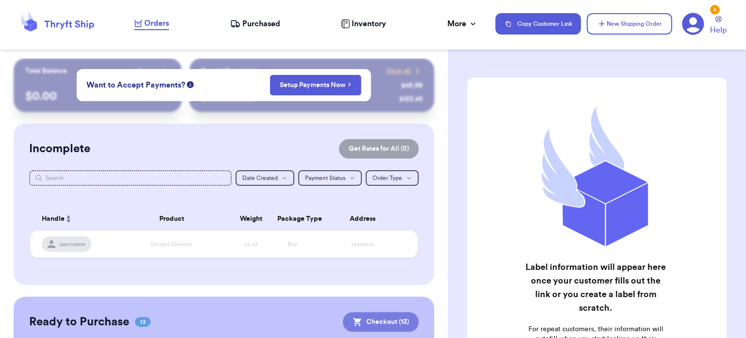
click at [376, 317] on button "Checkout ( 13 )" at bounding box center [381, 321] width 76 height 19
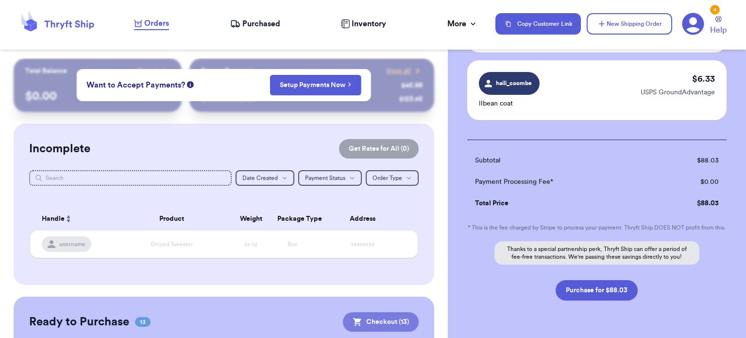
scroll to position [915, 0]
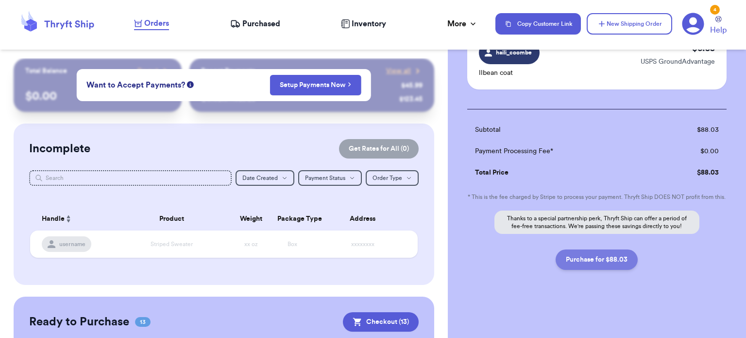
click at [601, 268] on button "Purchase for $88.03" at bounding box center [597, 259] width 82 height 20
checkbox input "true"
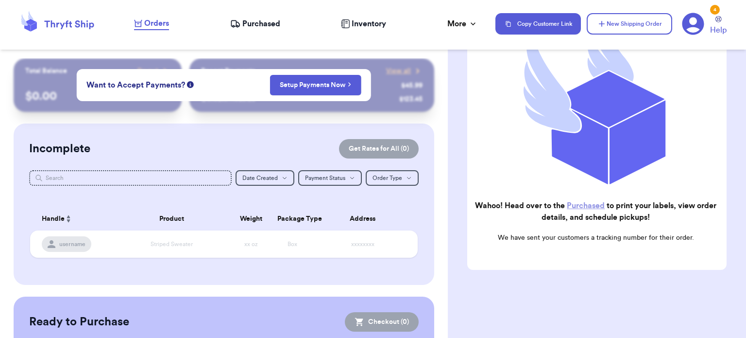
scroll to position [145, 0]
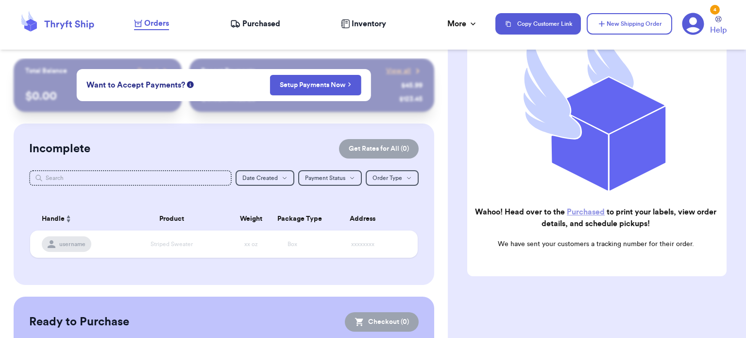
click at [595, 209] on link "Purchased" at bounding box center [586, 212] width 38 height 8
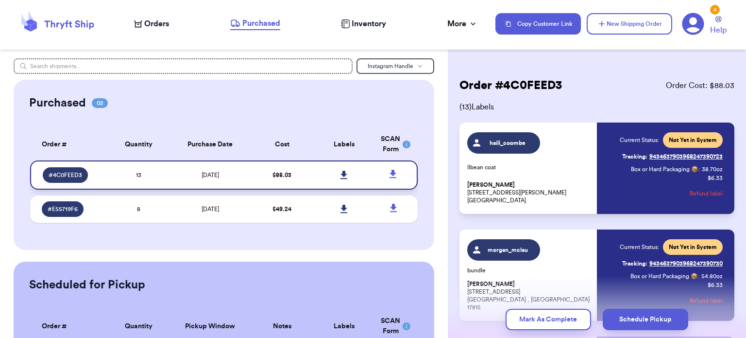
click at [341, 175] on icon at bounding box center [344, 175] width 7 height 9
